Goal: Task Accomplishment & Management: Manage account settings

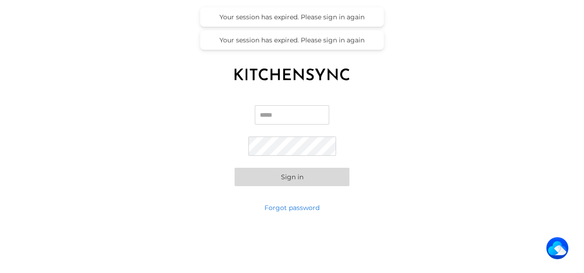
type input "**********"
click at [307, 177] on button "Sign in" at bounding box center [292, 177] width 115 height 18
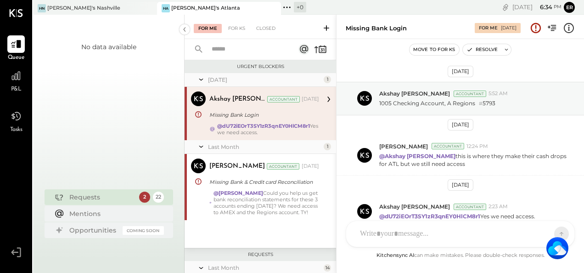
click at [115, 196] on div "Requests" at bounding box center [101, 196] width 65 height 9
click at [113, 199] on div "Requests" at bounding box center [101, 196] width 65 height 9
click at [103, 4] on div "[PERSON_NAME]'s Nashville" at bounding box center [88, 8] width 110 height 8
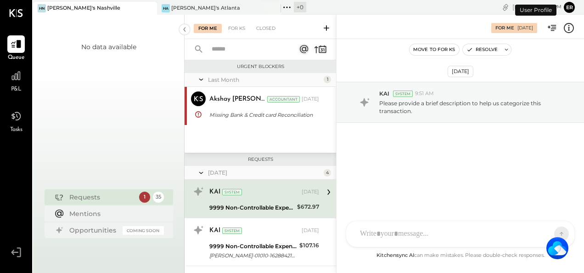
scroll to position [31, 0]
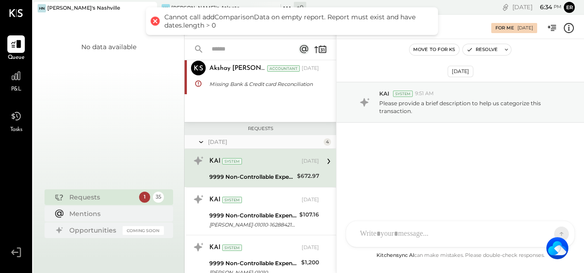
click at [379, 60] on div "[DATE] KAI System 9:51 AM Please provide a brief description to help us categor…" at bounding box center [459, 144] width 247 height 211
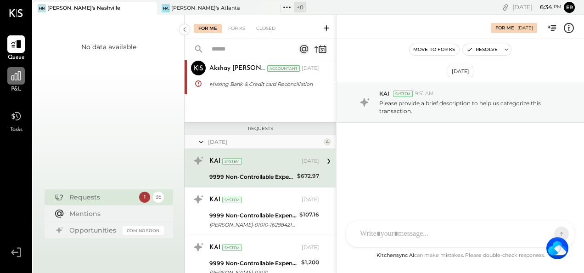
click at [15, 82] on icon at bounding box center [16, 76] width 12 height 12
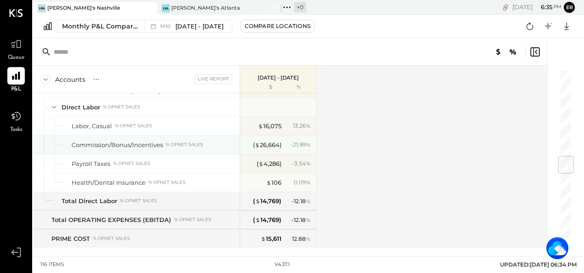
scroll to position [747, 0]
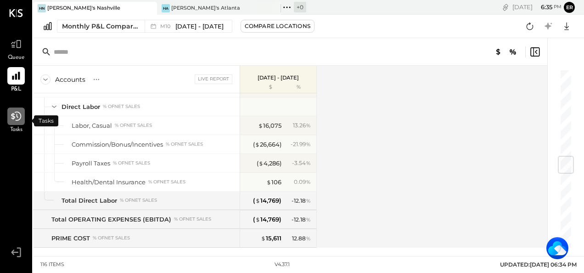
click at [17, 115] on icon at bounding box center [16, 116] width 10 height 9
click at [17, 46] on icon at bounding box center [16, 44] width 11 height 9
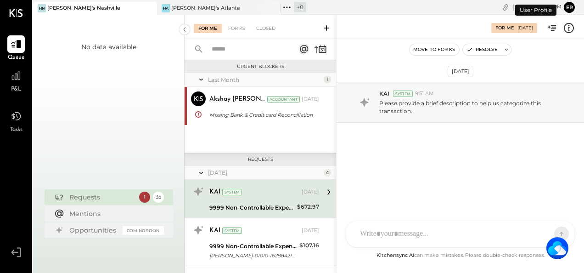
scroll to position [31, 0]
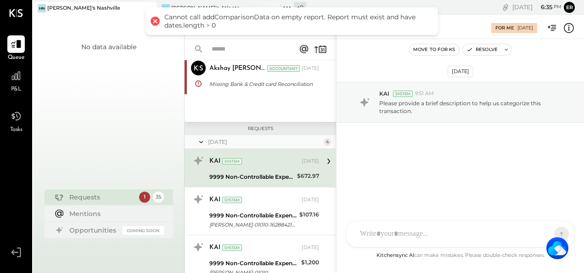
click at [126, 198] on div "Requests" at bounding box center [101, 196] width 65 height 9
click at [260, 172] on div "9999 Non-Controllable Expenses:Other Income and Expenses:To Be Classified P&L" at bounding box center [251, 176] width 85 height 9
click at [250, 166] on div "KAI System [DATE]" at bounding box center [264, 161] width 110 height 13
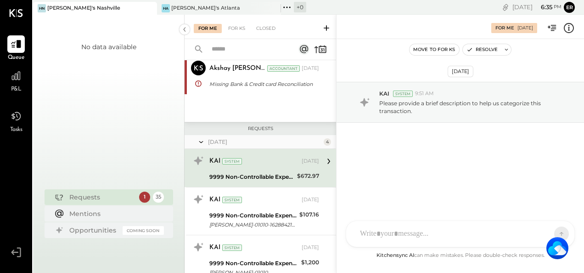
click at [261, 140] on div "[DATE]" at bounding box center [264, 142] width 113 height 8
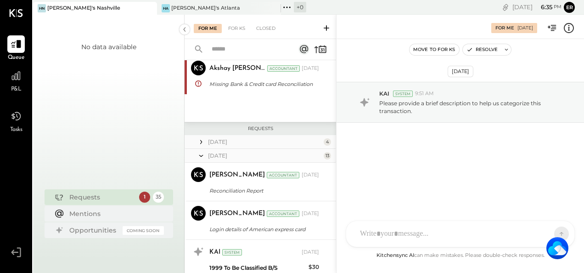
click at [201, 153] on icon at bounding box center [200, 155] width 9 height 23
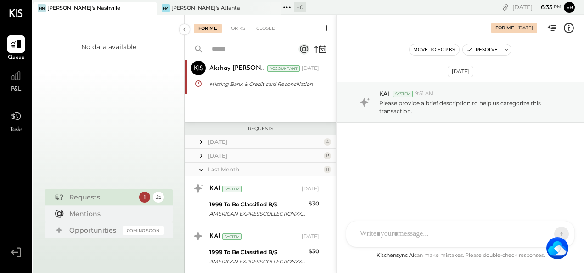
click at [247, 50] on input "text" at bounding box center [247, 49] width 83 height 15
click at [235, 29] on div "For KS" at bounding box center [237, 28] width 26 height 9
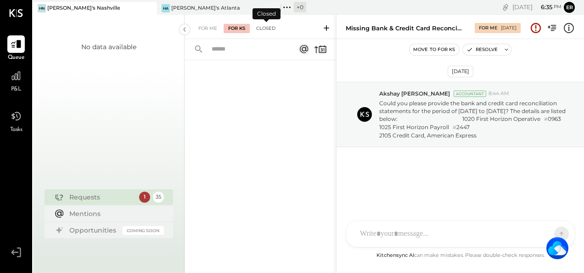
click at [270, 28] on div "Closed" at bounding box center [266, 28] width 28 height 9
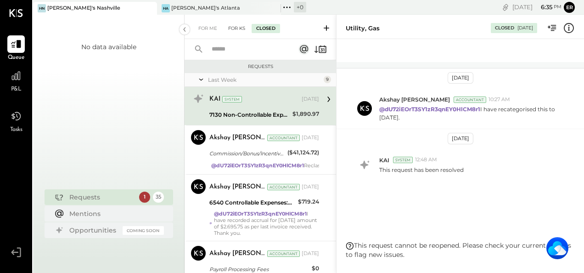
click at [240, 26] on div "For KS" at bounding box center [237, 28] width 26 height 9
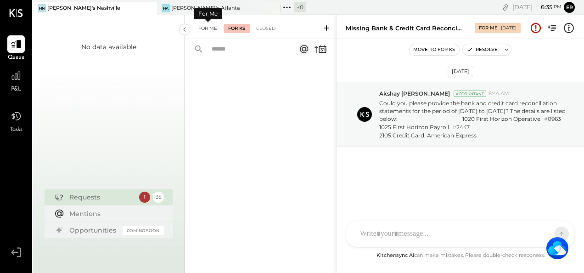
click at [214, 26] on div "For Me" at bounding box center [208, 28] width 28 height 9
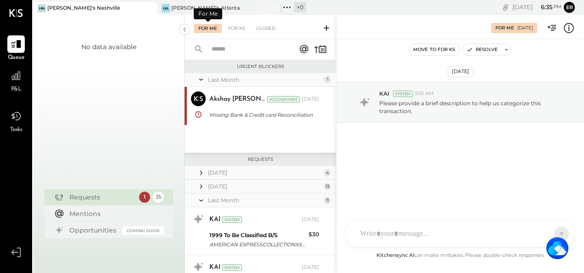
scroll to position [31, 0]
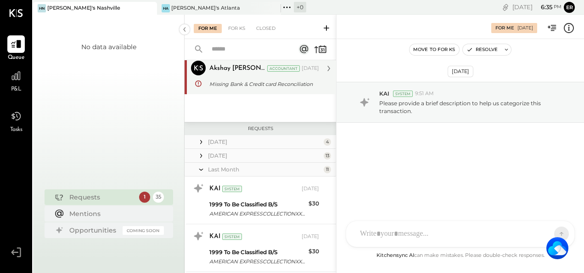
click at [281, 86] on div "Missing Bank & Credit card Reconciliation" at bounding box center [262, 83] width 107 height 9
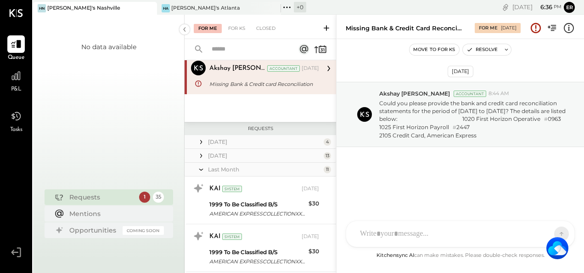
click at [164, 199] on div "Requests 1 35" at bounding box center [109, 197] width 129 height 16
click at [100, 217] on div "Mentions" at bounding box center [114, 212] width 90 height 9
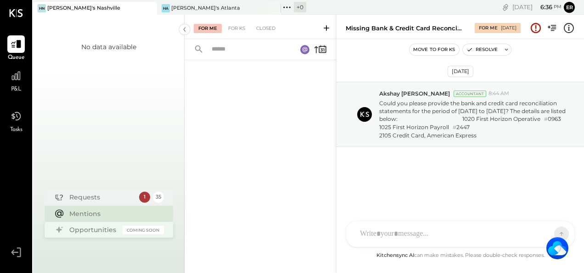
click at [98, 232] on div "Opportunities" at bounding box center [93, 229] width 49 height 9
